Goal: Task Accomplishment & Management: Use online tool/utility

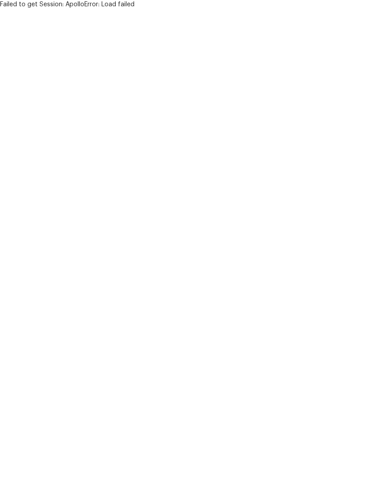
click at [180, 9] on html "Failed to get Session: ApolloError: Load failed" at bounding box center [187, 4] width 374 height 9
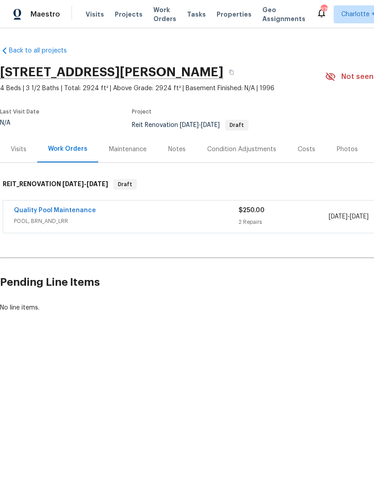
click at [81, 226] on div "Quality Pool Maintenance POOL, BRN_AND_LRR" at bounding box center [126, 217] width 225 height 22
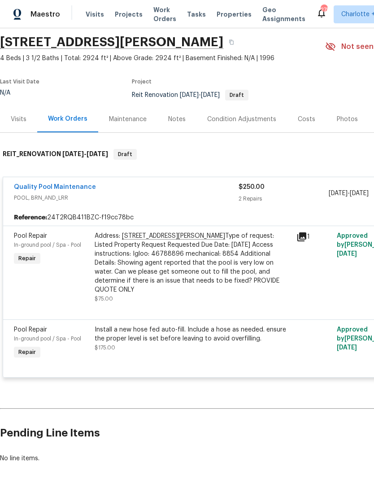
scroll to position [30, 0]
click at [255, 341] on div "Install a new hose fed auto-fill. Include a hose as needed. ensure the proper l…" at bounding box center [193, 339] width 196 height 27
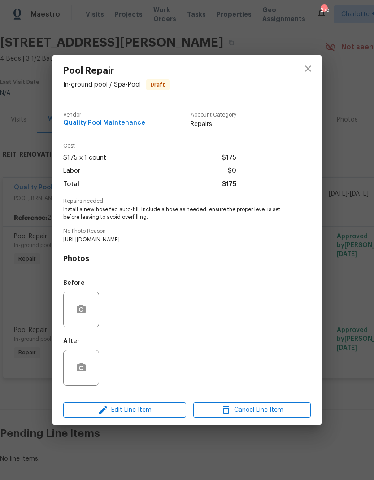
click at [347, 294] on div "Pool Repair In-ground pool / Spa - Pool Draft Vendor Quality Pool Maintenance A…" at bounding box center [187, 240] width 374 height 480
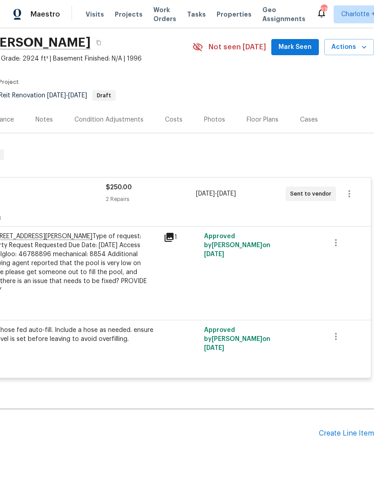
scroll to position [30, 133]
click at [353, 194] on icon "button" at bounding box center [349, 193] width 11 height 11
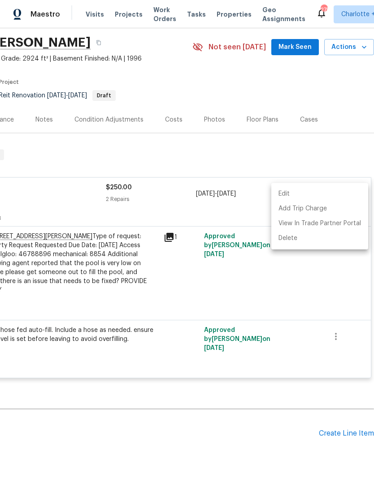
click at [330, 280] on div at bounding box center [187, 240] width 374 height 480
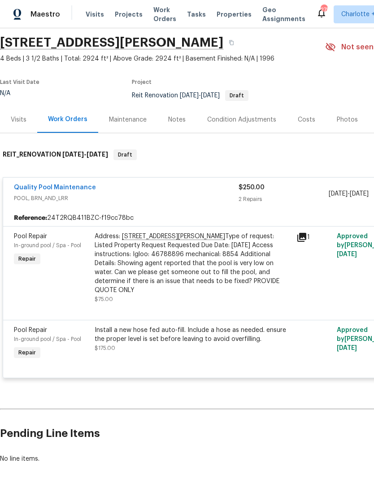
scroll to position [30, 0]
click at [231, 332] on div "Install a new hose fed auto-fill. Include a hose as needed. ensure the proper l…" at bounding box center [193, 335] width 196 height 18
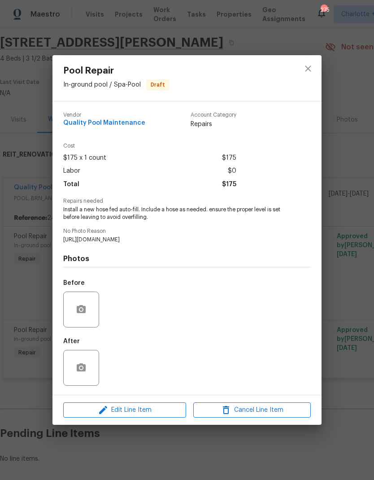
click at [349, 236] on div "Pool Repair In-ground pool / Spa - Pool Draft Vendor Quality Pool Maintenance A…" at bounding box center [187, 240] width 374 height 480
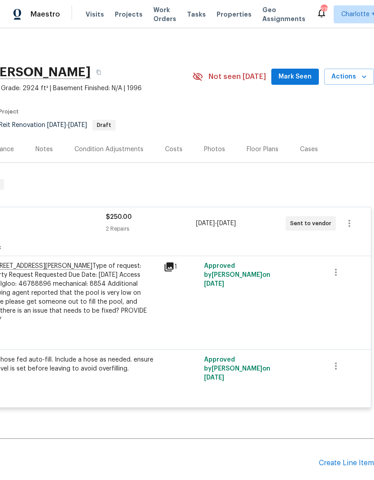
scroll to position [0, 133]
click at [353, 71] on span "Actions" at bounding box center [349, 76] width 35 height 11
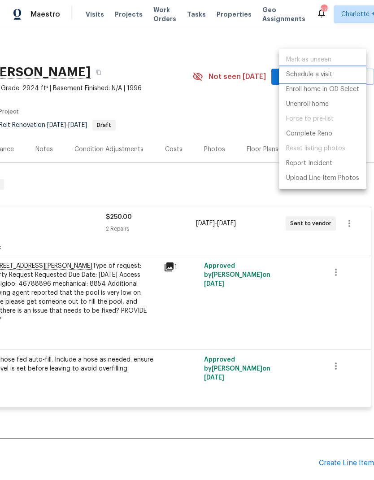
click at [338, 70] on li "Schedule a visit" at bounding box center [322, 74] width 87 height 15
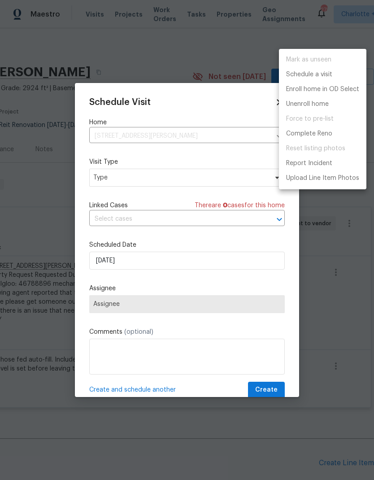
click at [232, 131] on div at bounding box center [187, 240] width 374 height 480
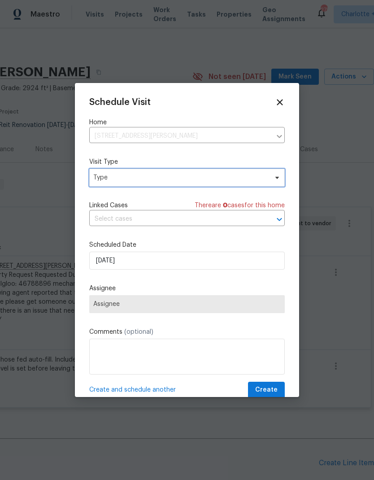
click at [208, 175] on span "Type" at bounding box center [180, 177] width 175 height 9
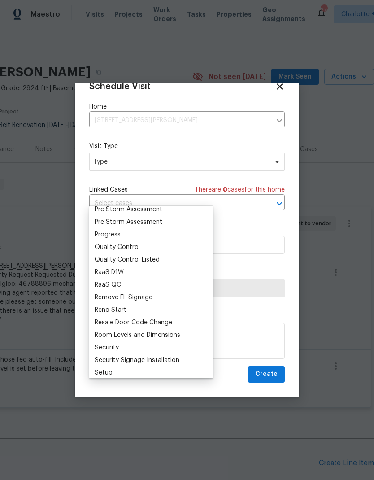
scroll to position [585, 0]
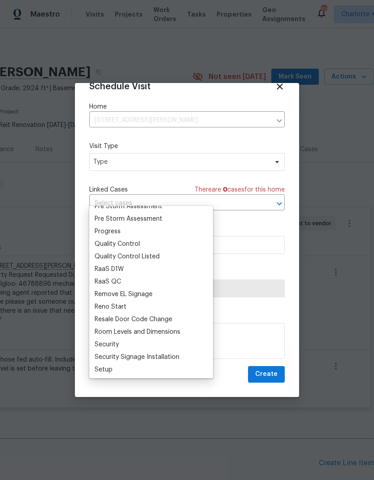
click at [95, 214] on div "Pre Storm Assessment" at bounding box center [129, 218] width 68 height 9
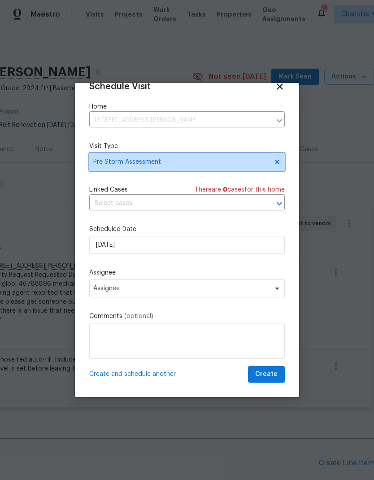
click at [227, 161] on span "Pre Storm Assessment" at bounding box center [180, 161] width 175 height 9
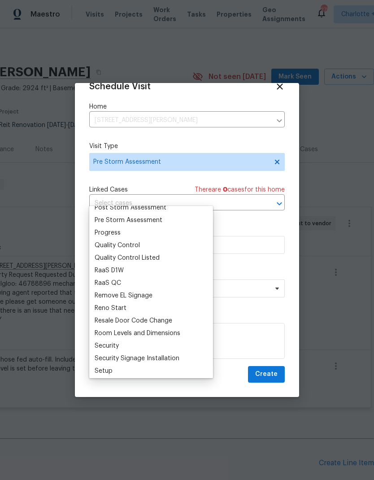
scroll to position [580, 0]
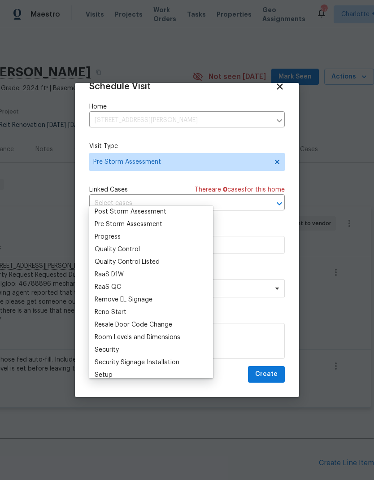
click at [97, 232] on div "Progress" at bounding box center [108, 236] width 26 height 9
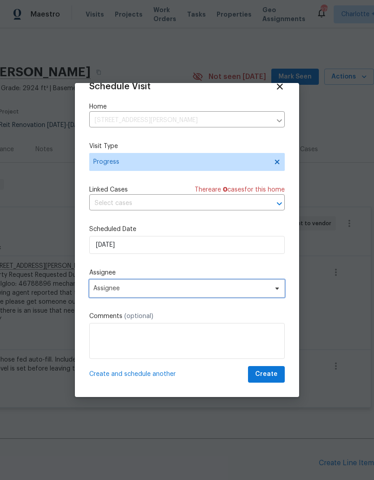
click at [171, 285] on span "Assignee" at bounding box center [187, 288] width 196 height 18
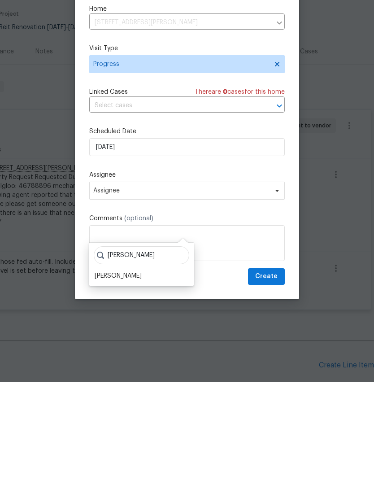
type input "[PERSON_NAME]"
click at [142, 369] on div "[PERSON_NAME]" at bounding box center [118, 373] width 47 height 9
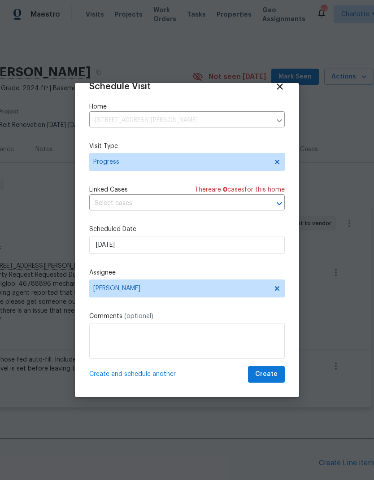
click at [165, 341] on textarea at bounding box center [187, 341] width 196 height 36
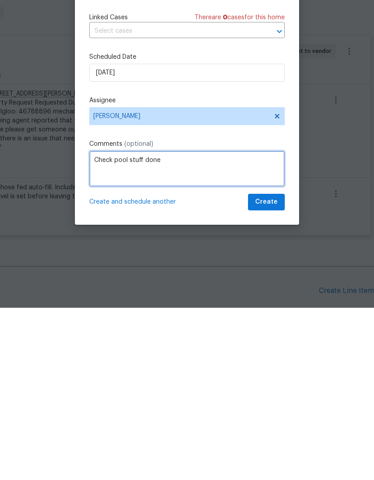
type textarea "Check pool stuff done"
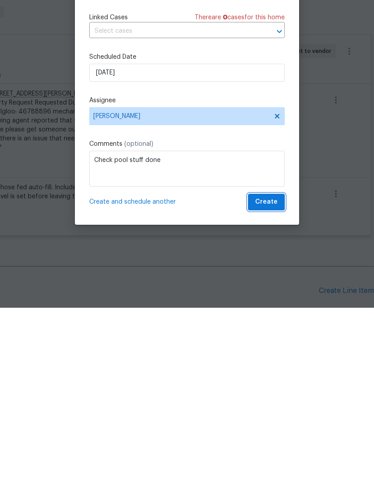
click at [279, 366] on button "Create" at bounding box center [266, 374] width 37 height 17
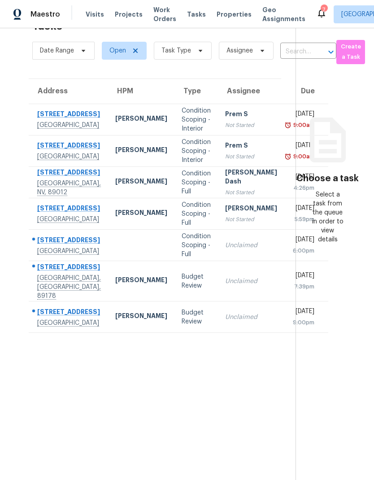
scroll to position [28, 0]
click at [43, 319] on div "2549 San Marcos St" at bounding box center [69, 312] width 64 height 11
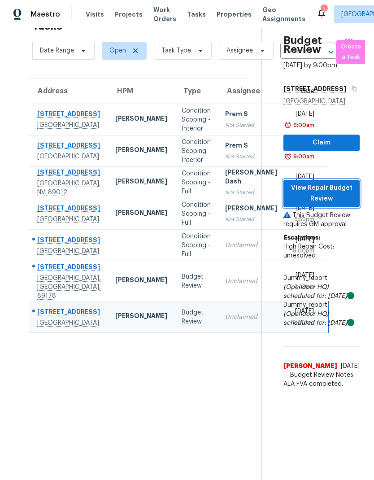
click at [330, 202] on span "View Repair Budget Review" at bounding box center [322, 194] width 62 height 22
